Goal: Transaction & Acquisition: Purchase product/service

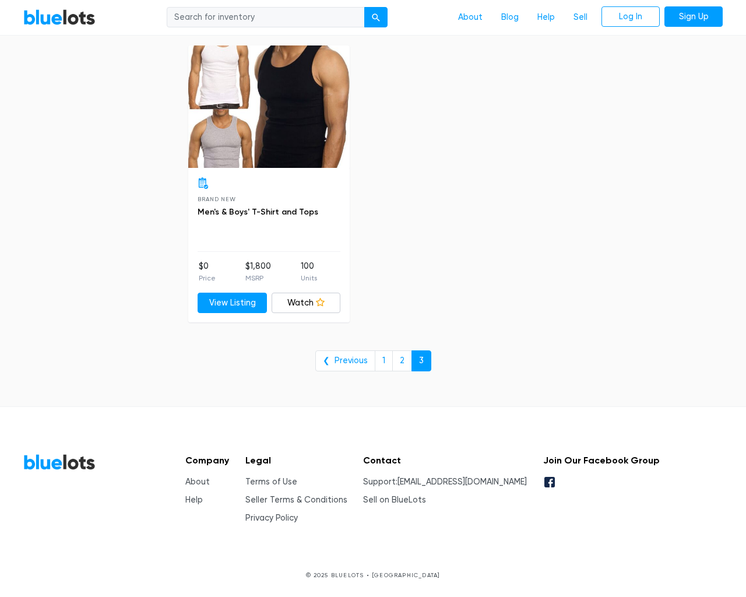
type input "the"
type input "e"
checkbox New"] "false"
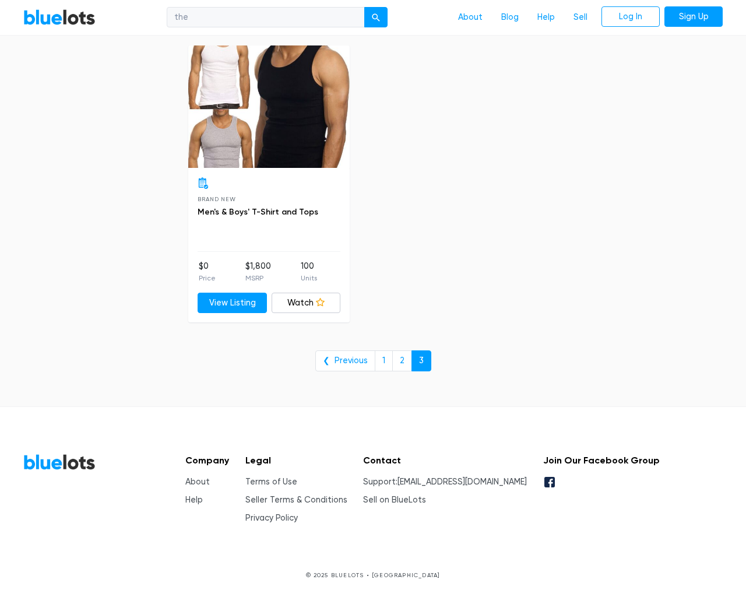
checkbox Pulls"] "false"
checkbox input "false"
checkbox Accessories"] "false"
checkbox Beauty"] "false"
checkbox input "false"
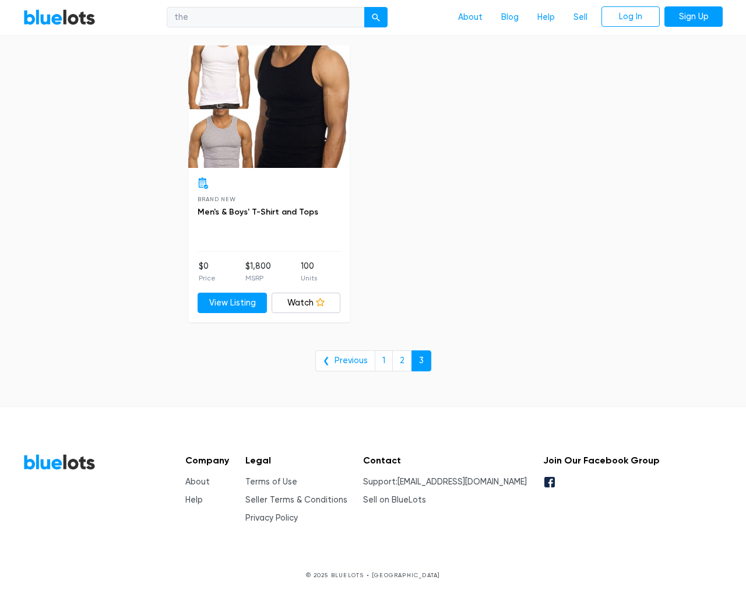
checkbox Merchandise"] "false"
checkbox Garden"] "false"
checkbox Industrial"] "false"
checkbox Baby"] "false"
checkbox input "false"
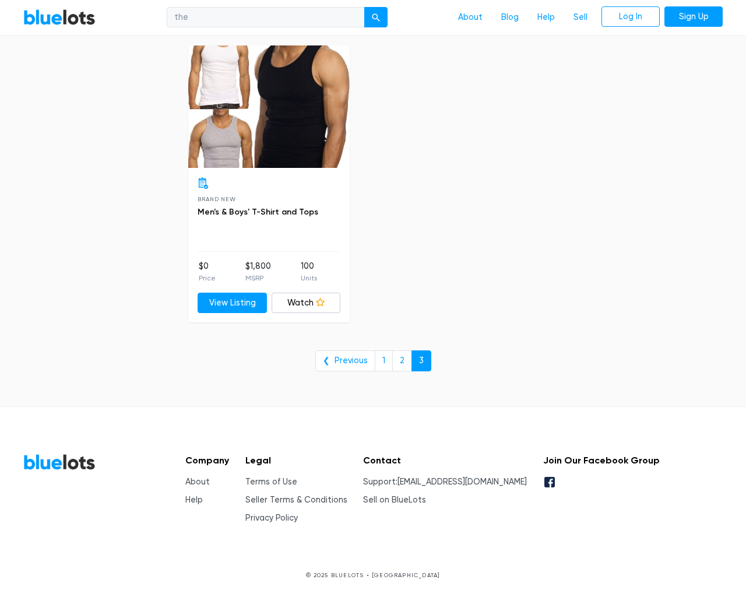
checkbox input "false"
type input "e"
select select "10000"
select select "50000"
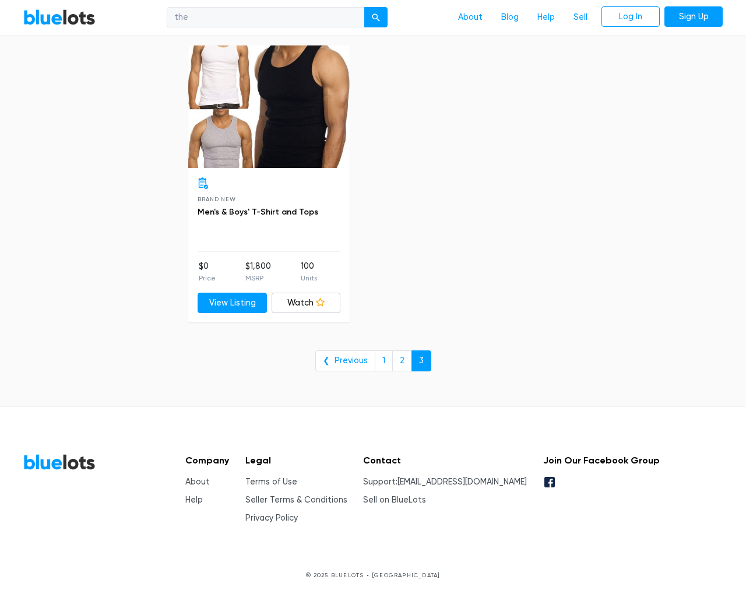
select select "ending_soonest"
select select "50000"
select select "highest_price"
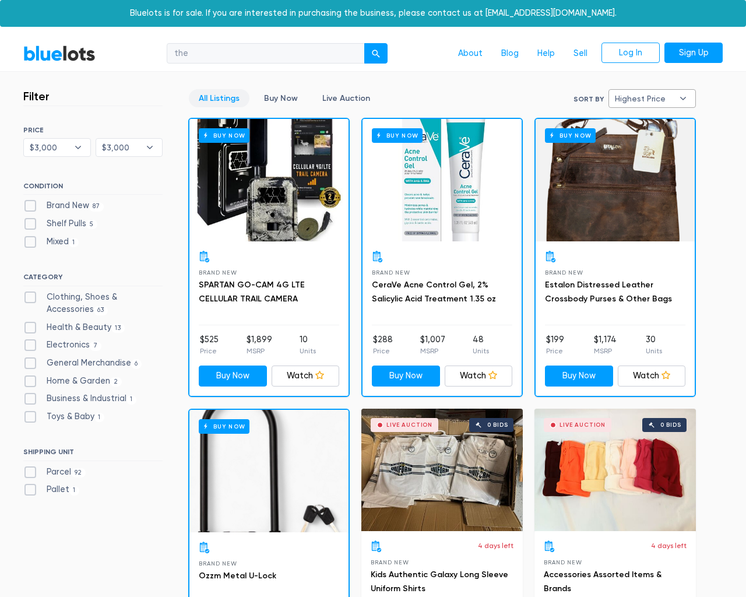
select select "300000"
select select "highest_price"
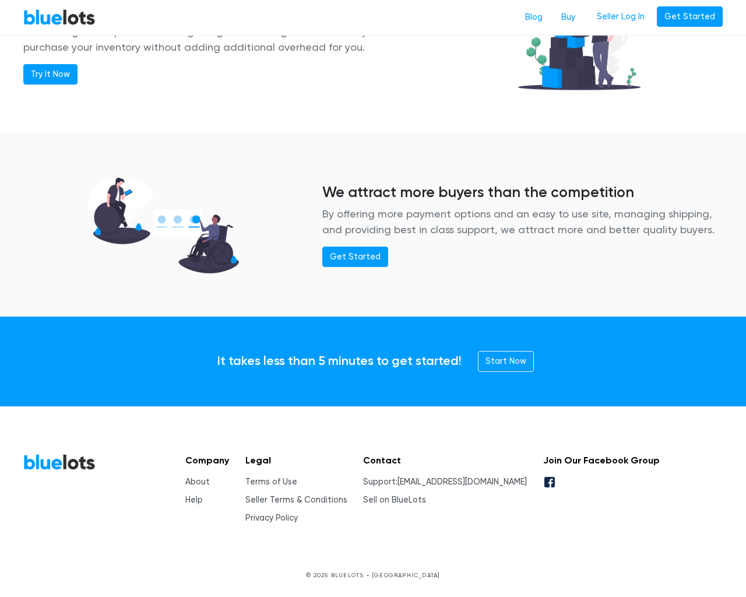
scroll to position [1418, 0]
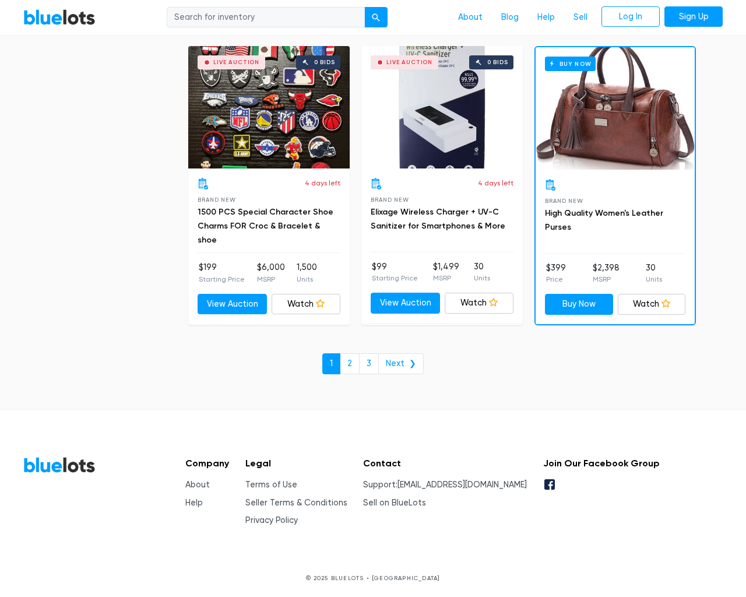
scroll to position [4976, 0]
type input "the"
type input "testing@example.com"
type input "e"
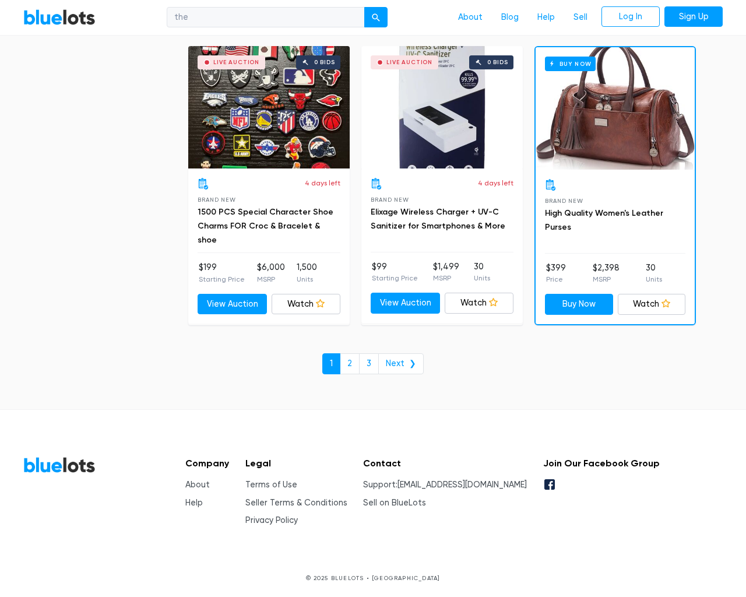
checkbox New"] "false"
checkbox Pulls"] "false"
checkbox input "false"
checkbox Accessories"] "false"
checkbox Beauty"] "false"
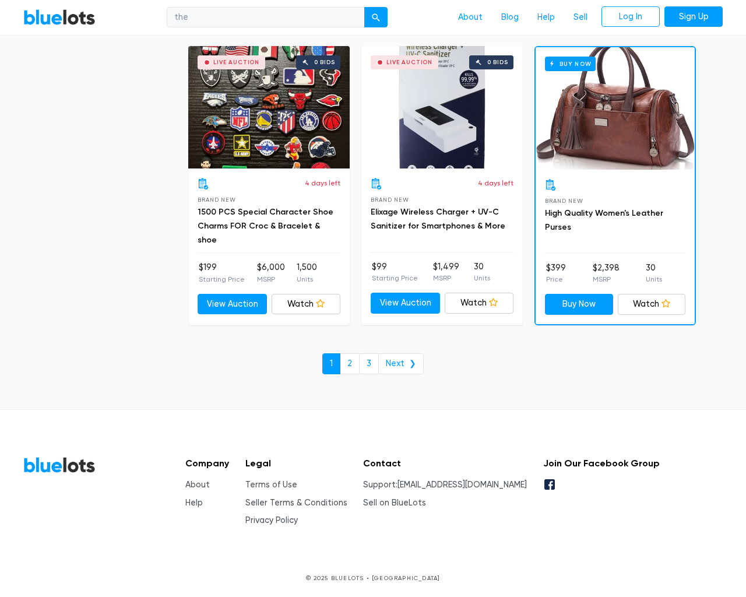
checkbox input "false"
checkbox Merchandise"] "false"
checkbox Garden"] "false"
checkbox Industrial"] "false"
checkbox Baby"] "false"
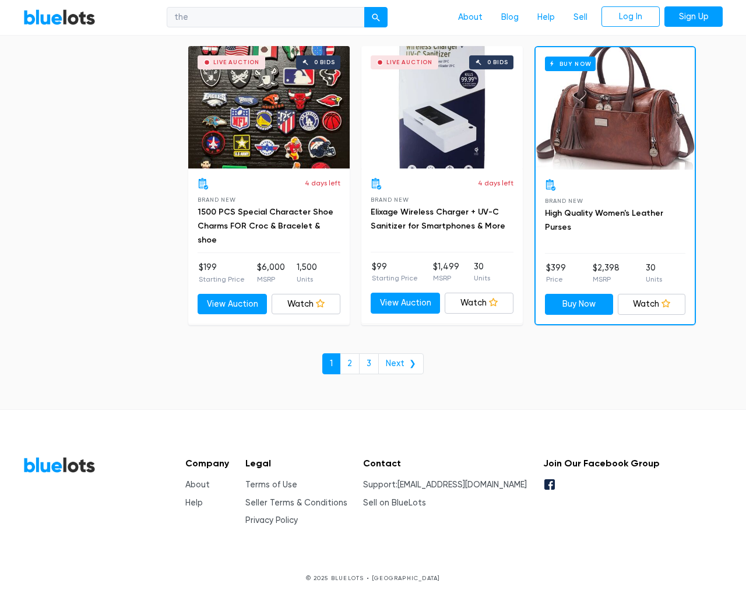
checkbox input "false"
type input "e"
select select "10000"
select select "50000"
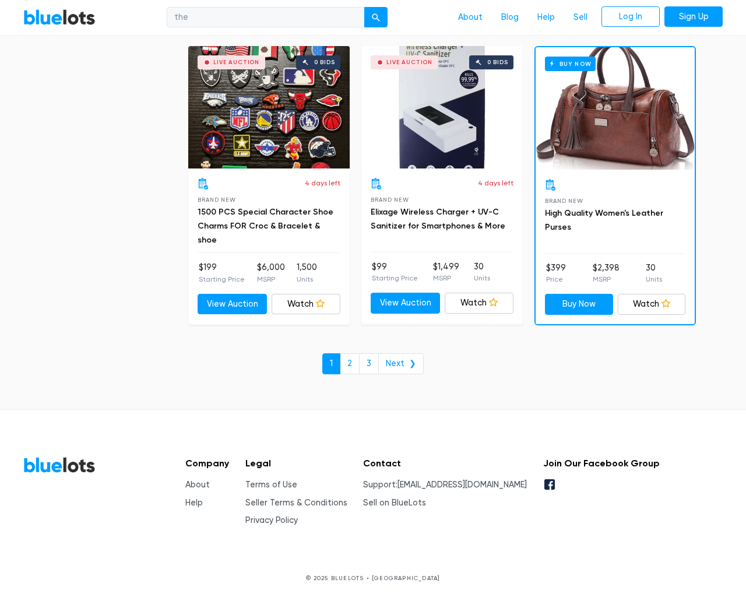
select select "50000"
select select "ending_soonest"
select select "50000"
select select "highest_price"
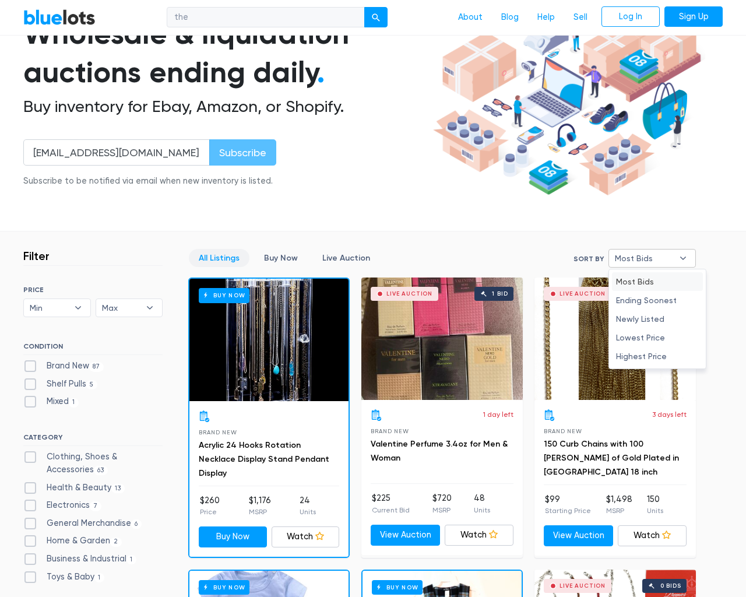
type input "e"
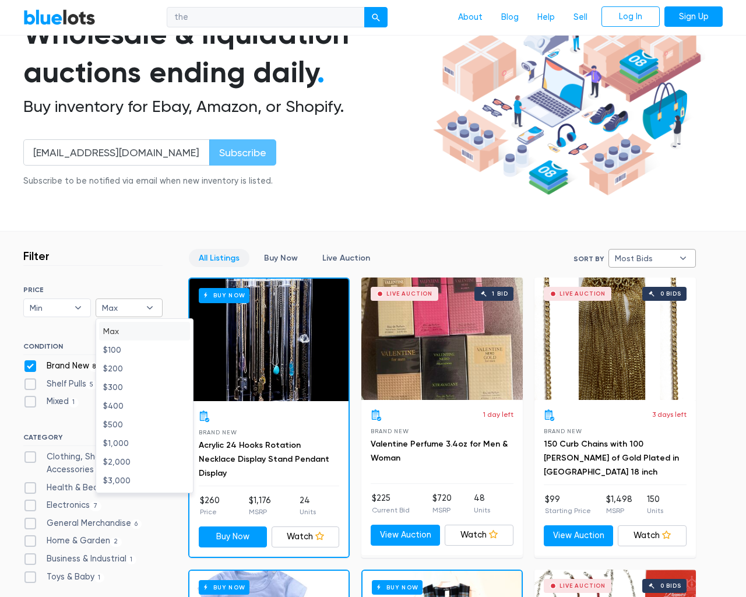
checkbox New"] "false"
checkbox Pulls"] "false"
checkbox input "false"
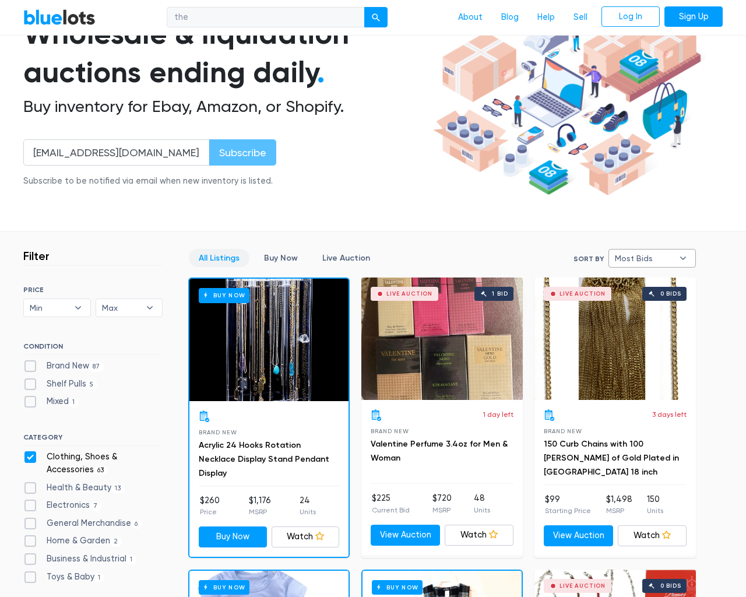
checkbox Accessories"] "false"
checkbox Beauty"] "false"
checkbox input "false"
checkbox Merchandise"] "false"
checkbox Garden"] "false"
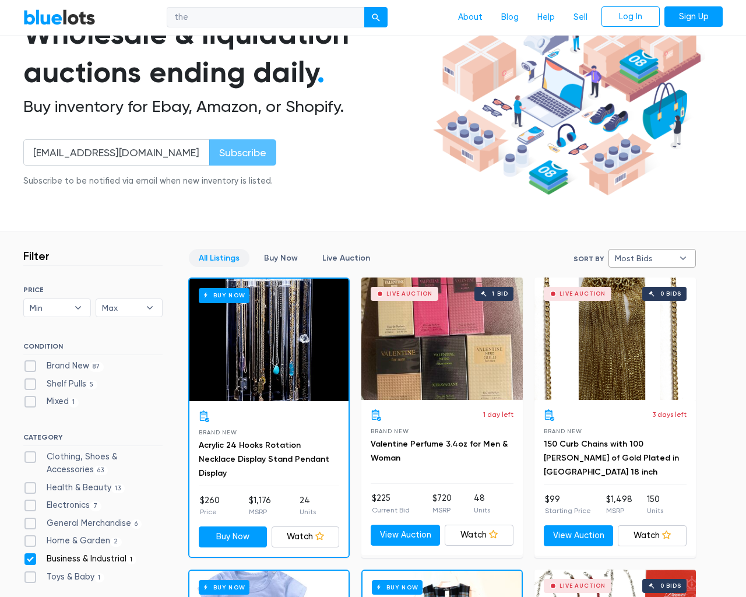
checkbox Industrial"] "false"
checkbox Baby"] "false"
checkbox input "false"
type input "e"
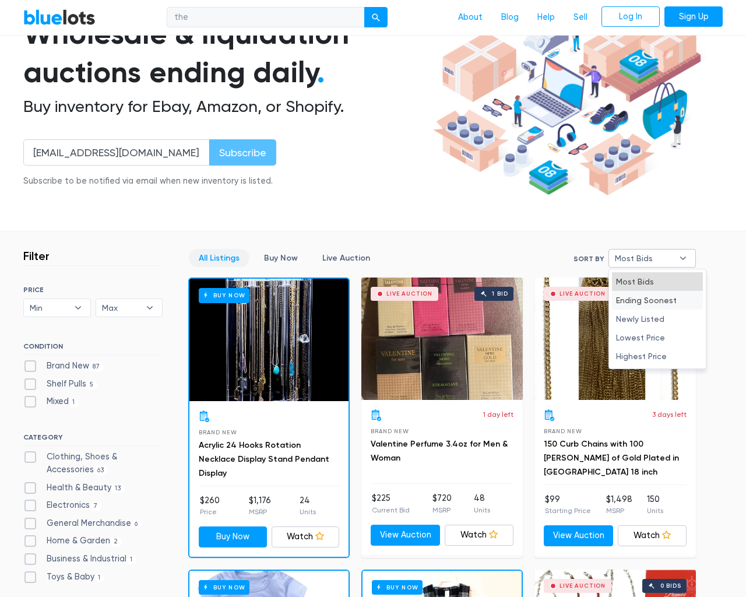
select select "most_bids"
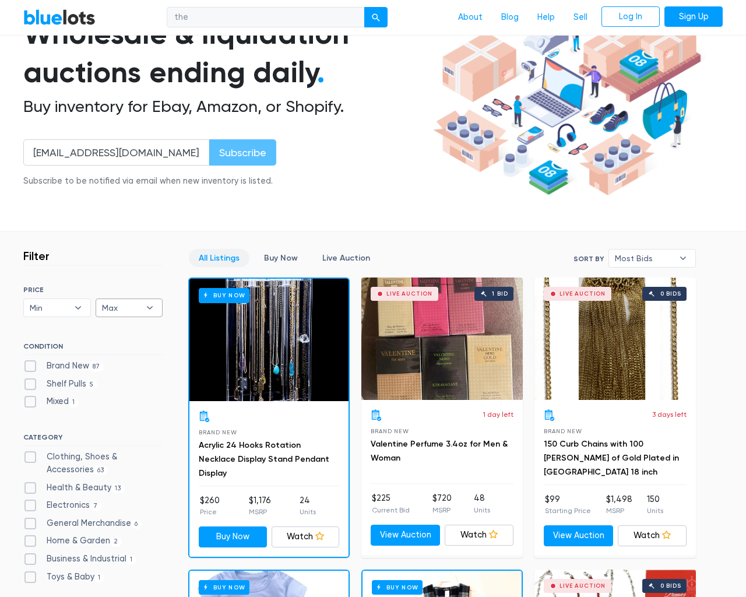
type input "e"
checkbox New"] "false"
checkbox Pulls"] "false"
checkbox input "false"
checkbox Accessories"] "false"
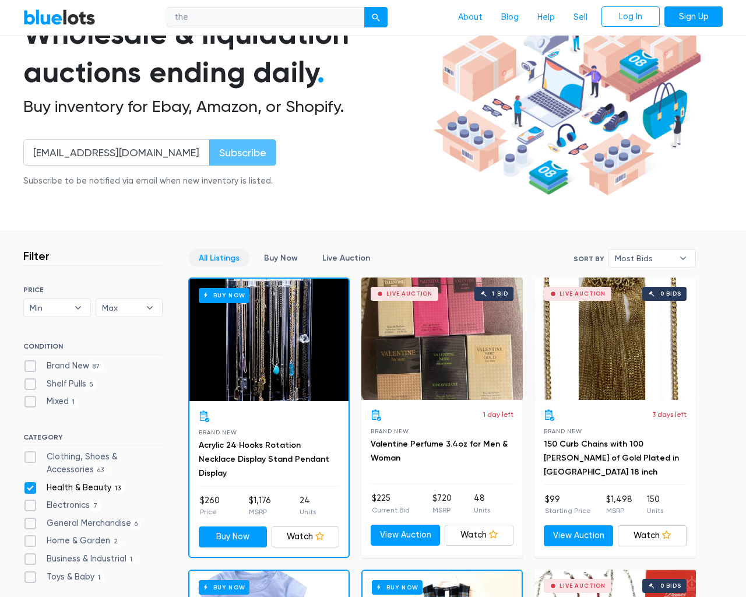
checkbox Beauty"] "false"
checkbox input "false"
checkbox Merchandise"] "false"
checkbox Garden"] "false"
checkbox Industrial"] "false"
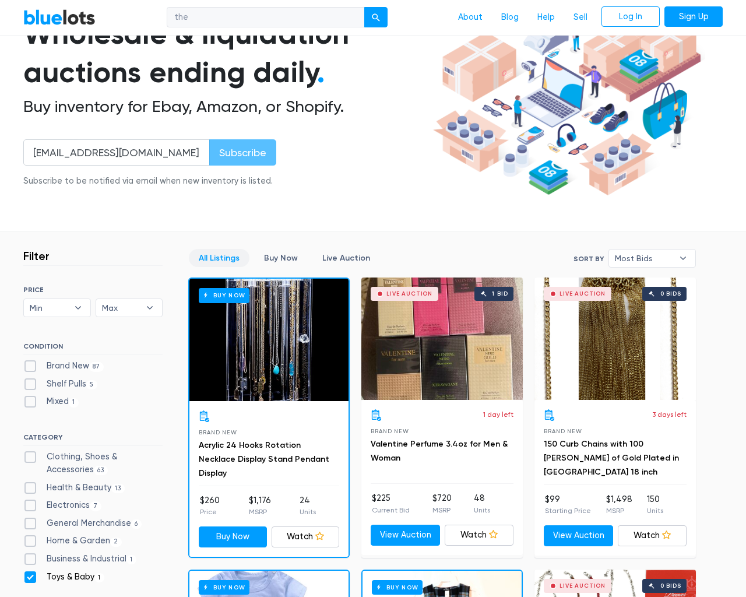
checkbox Baby"] "false"
checkbox input "false"
type input "e"
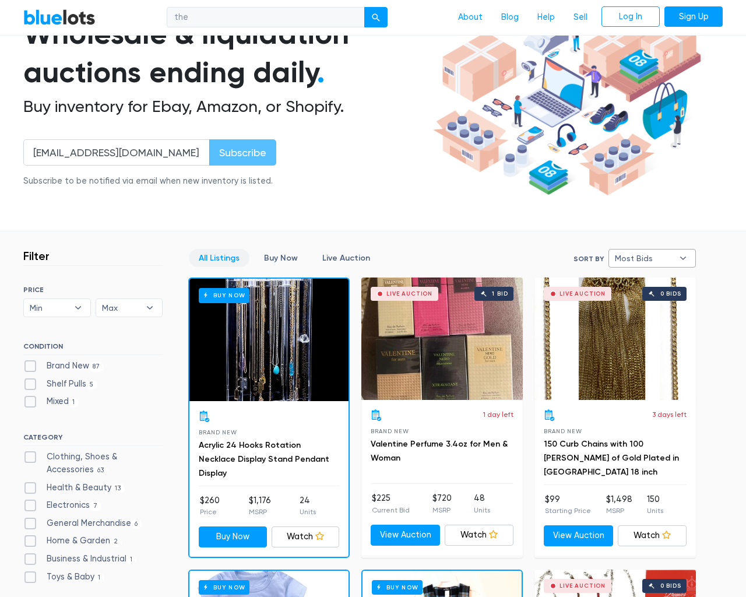
select select
select select "most_bids"
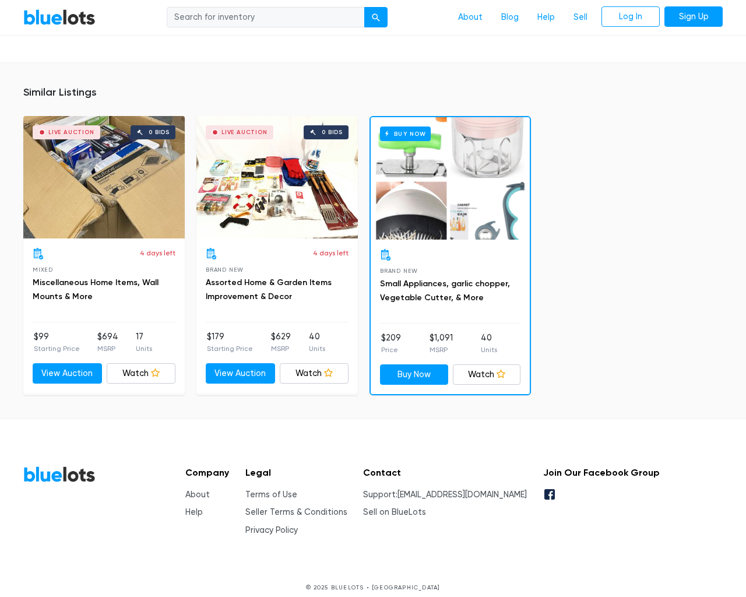
scroll to position [1044, 0]
type input "the"
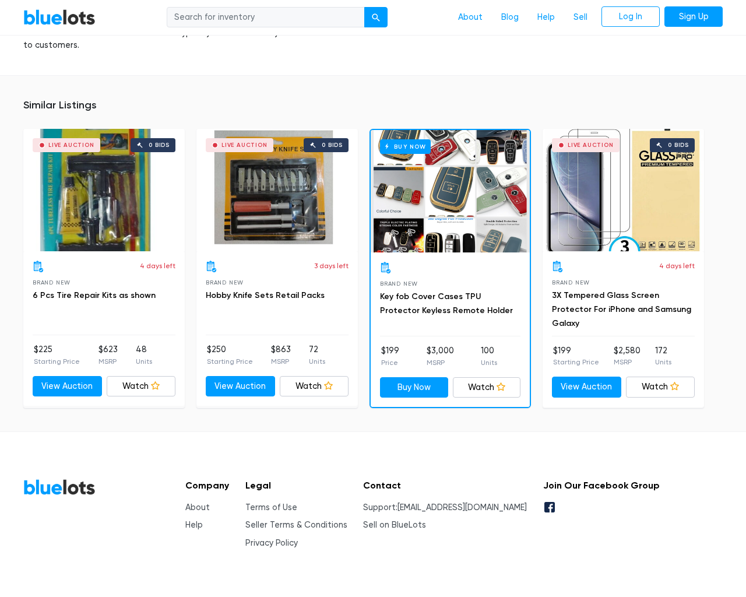
scroll to position [728, 0]
type input "the"
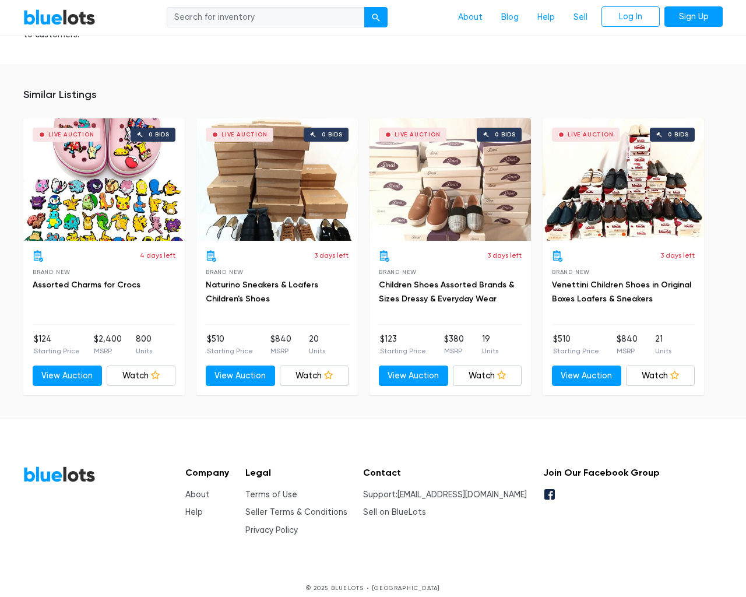
scroll to position [779, 0]
type input "the"
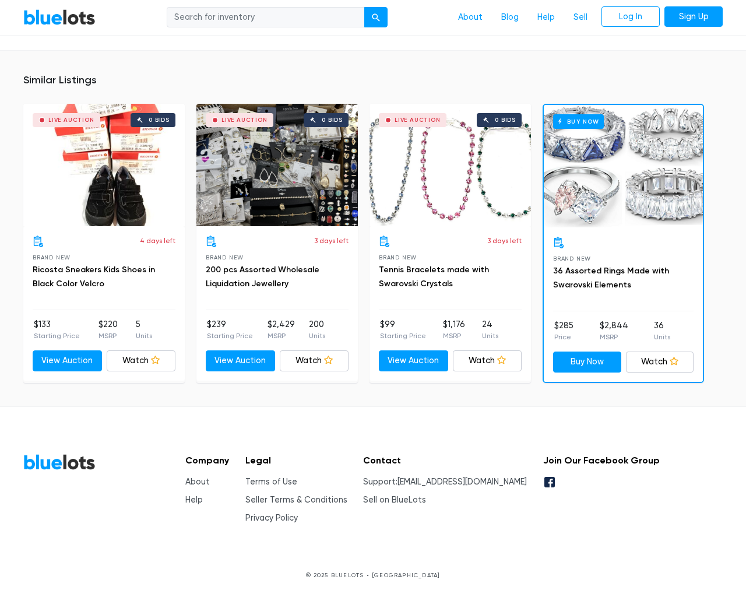
scroll to position [807, 0]
type input "the"
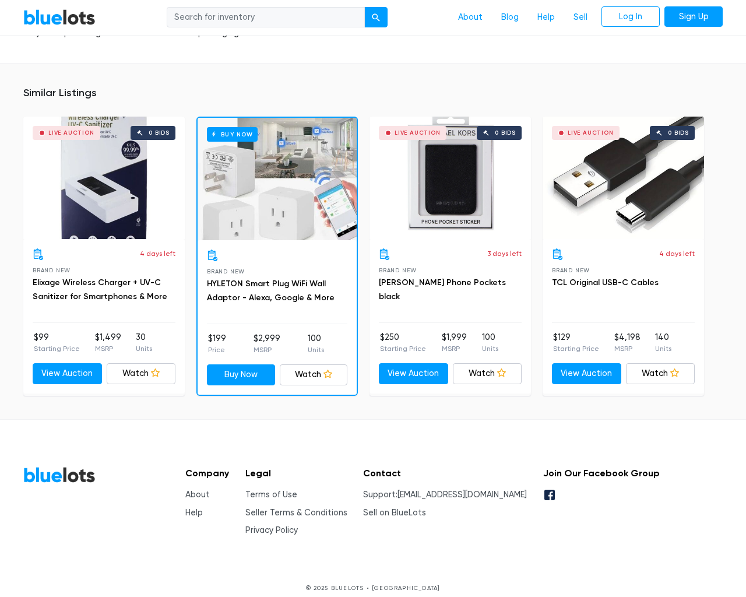
scroll to position [832, 0]
type input "the"
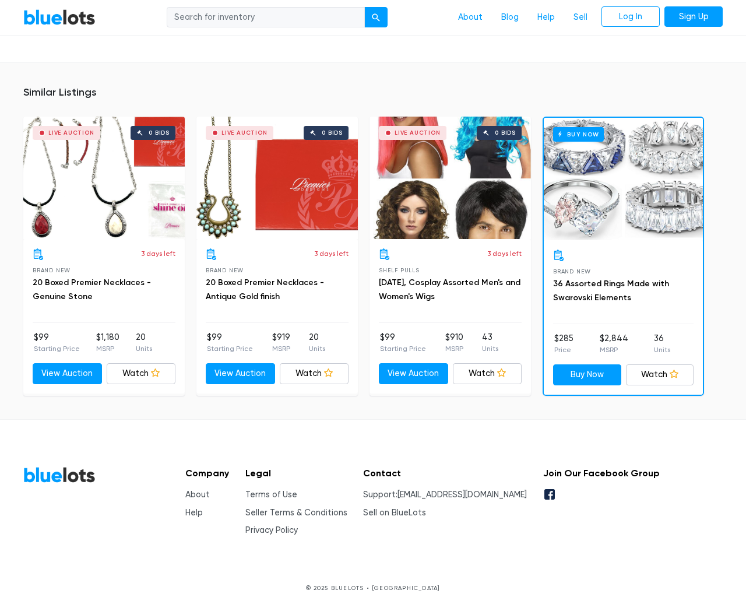
scroll to position [832, 0]
type input "the"
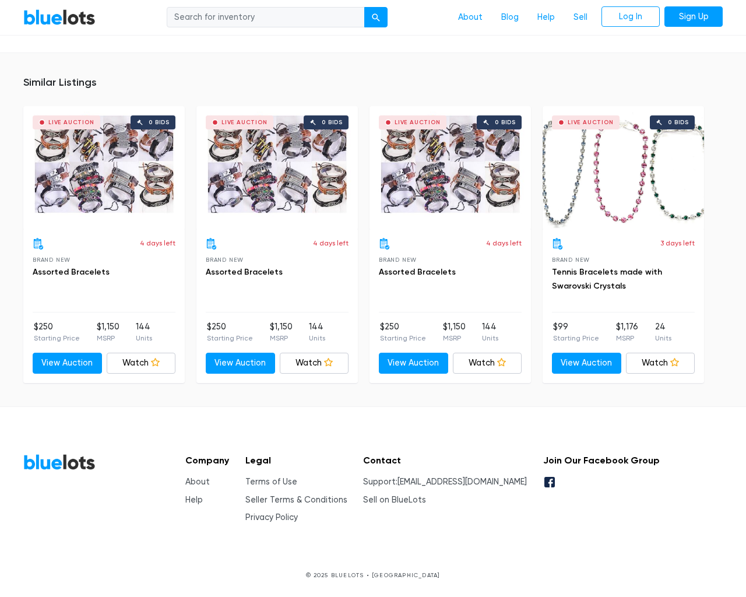
scroll to position [764, 0]
type input "the"
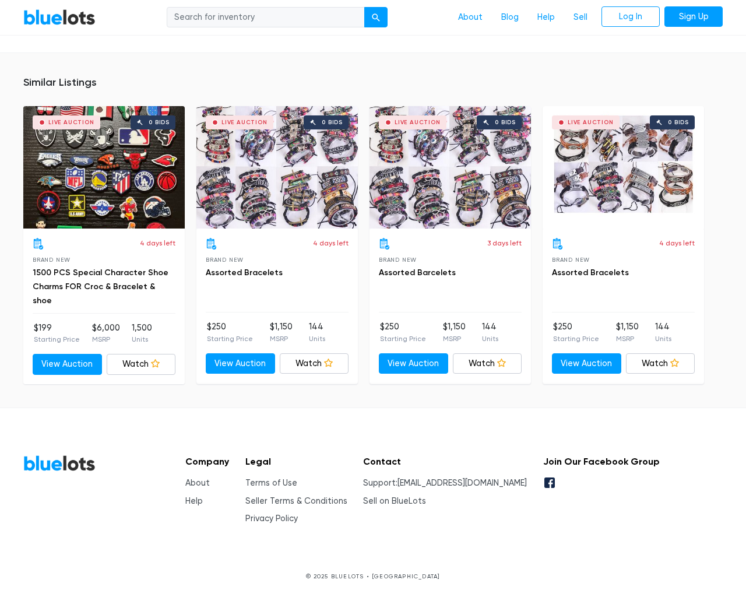
scroll to position [751, 0]
type input "the"
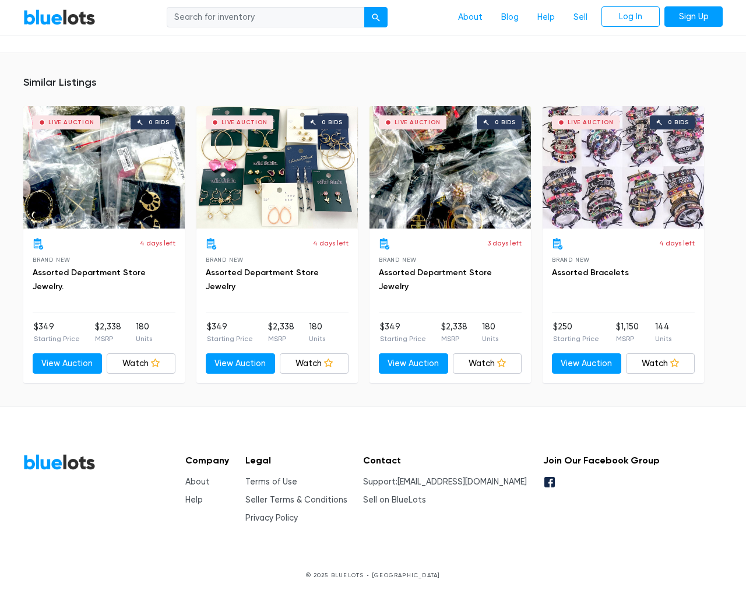
scroll to position [789, 0]
type input "the"
